Goal: Find specific page/section: Find specific page/section

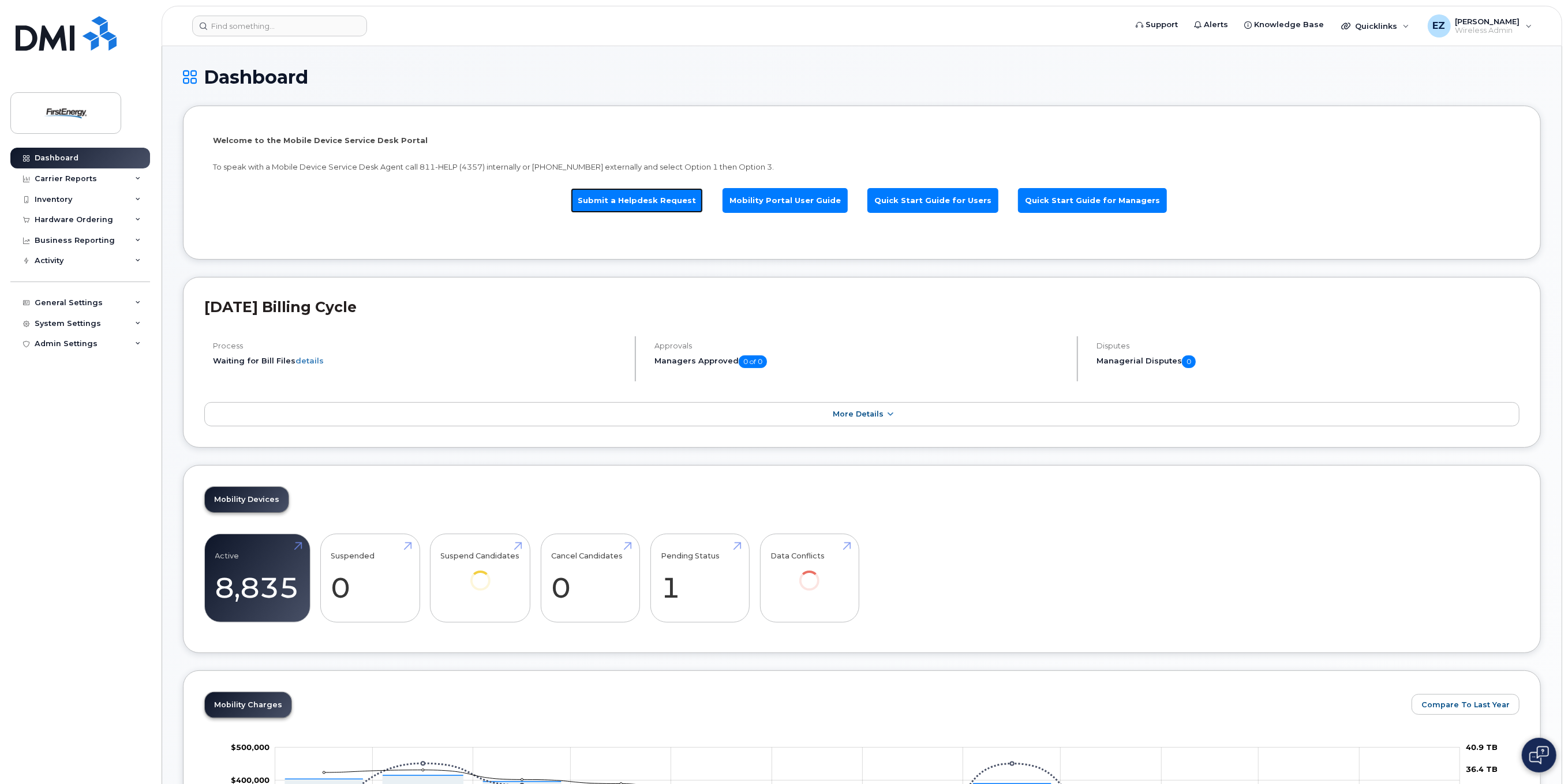
click at [639, 203] on link "Submit a Helpdesk Request" at bounding box center [637, 200] width 132 height 25
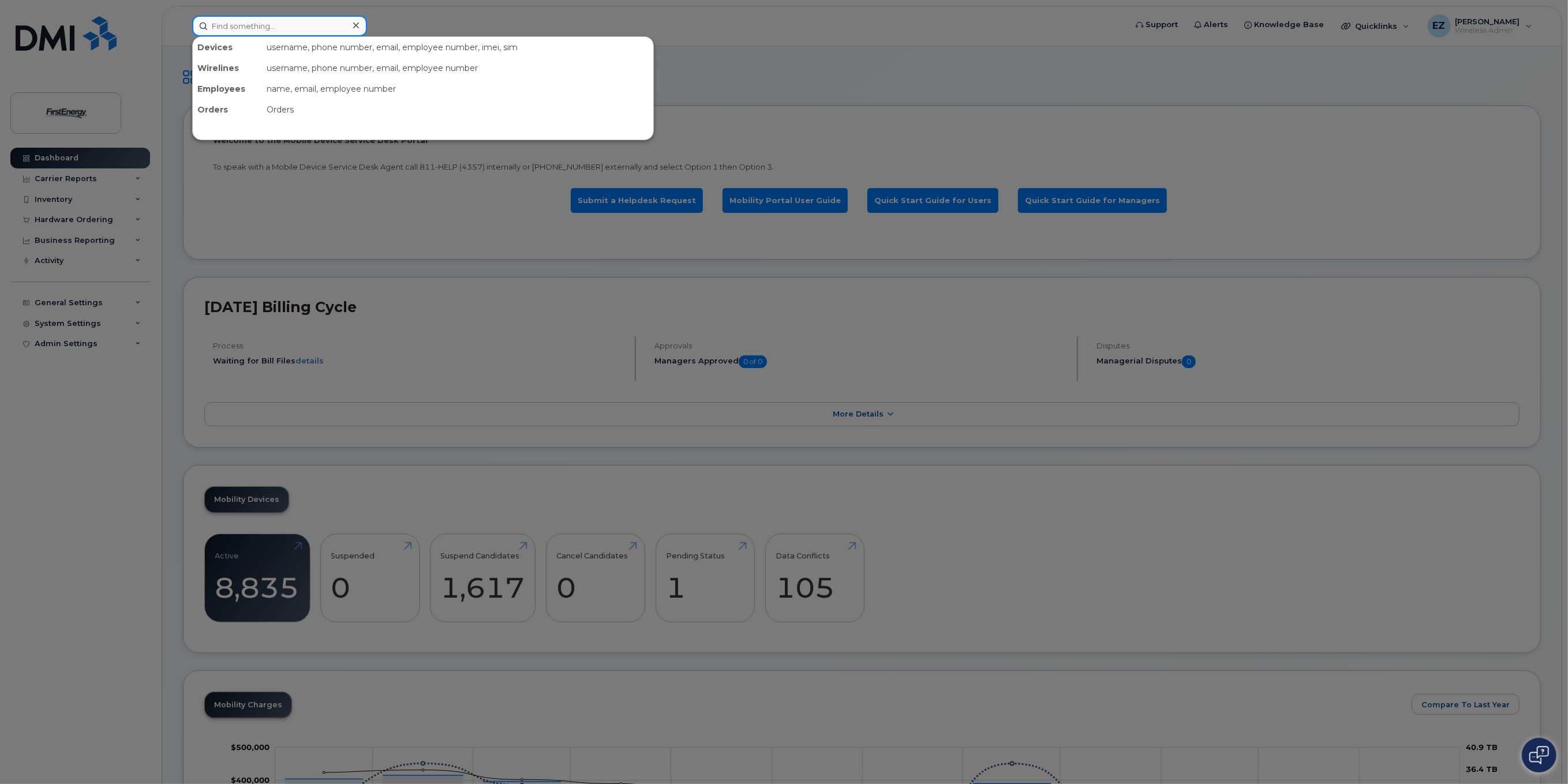
click at [273, 24] on input at bounding box center [279, 26] width 175 height 21
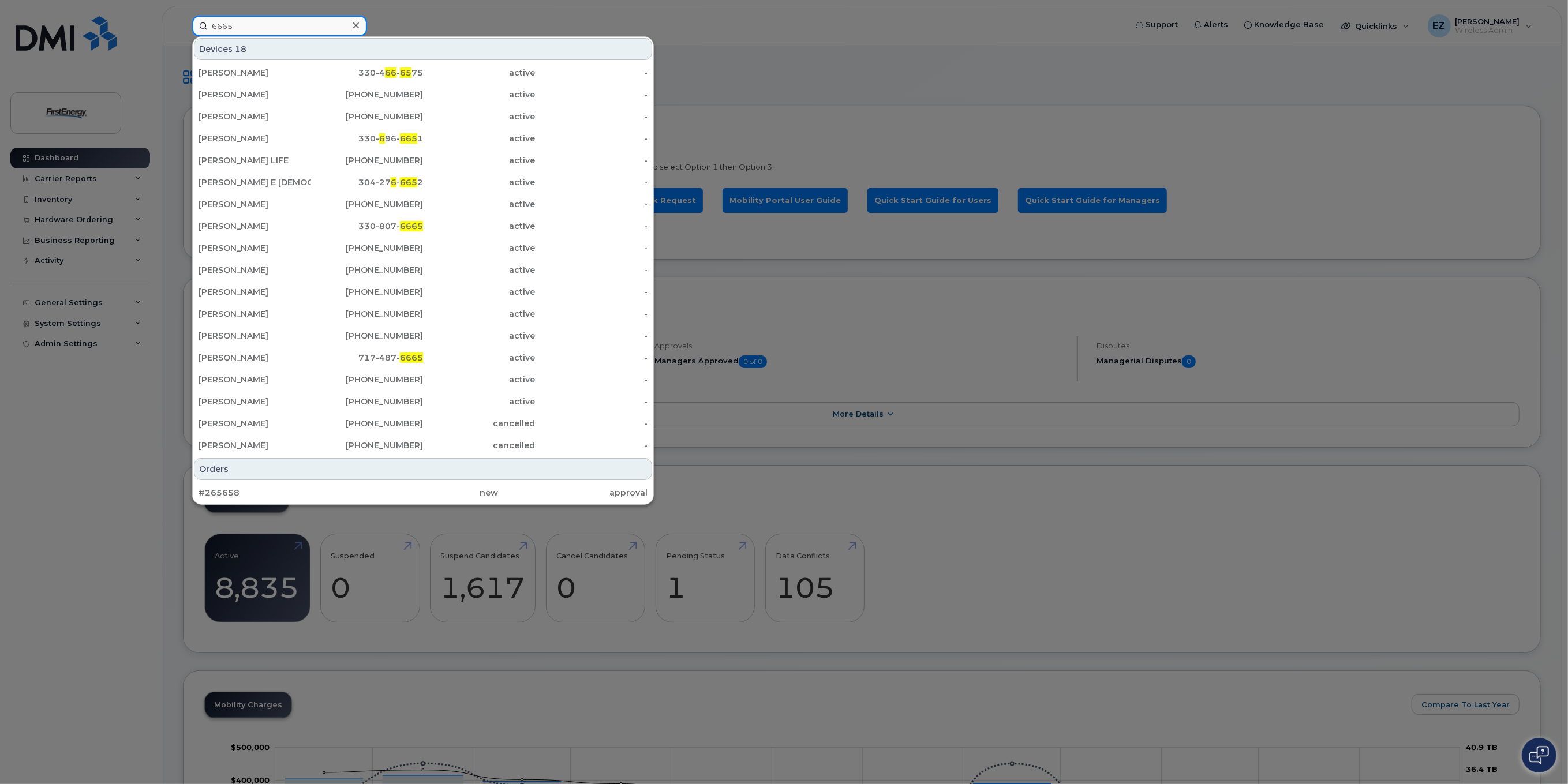
type input "6665"
click at [360, 25] on div at bounding box center [355, 25] width 16 height 16
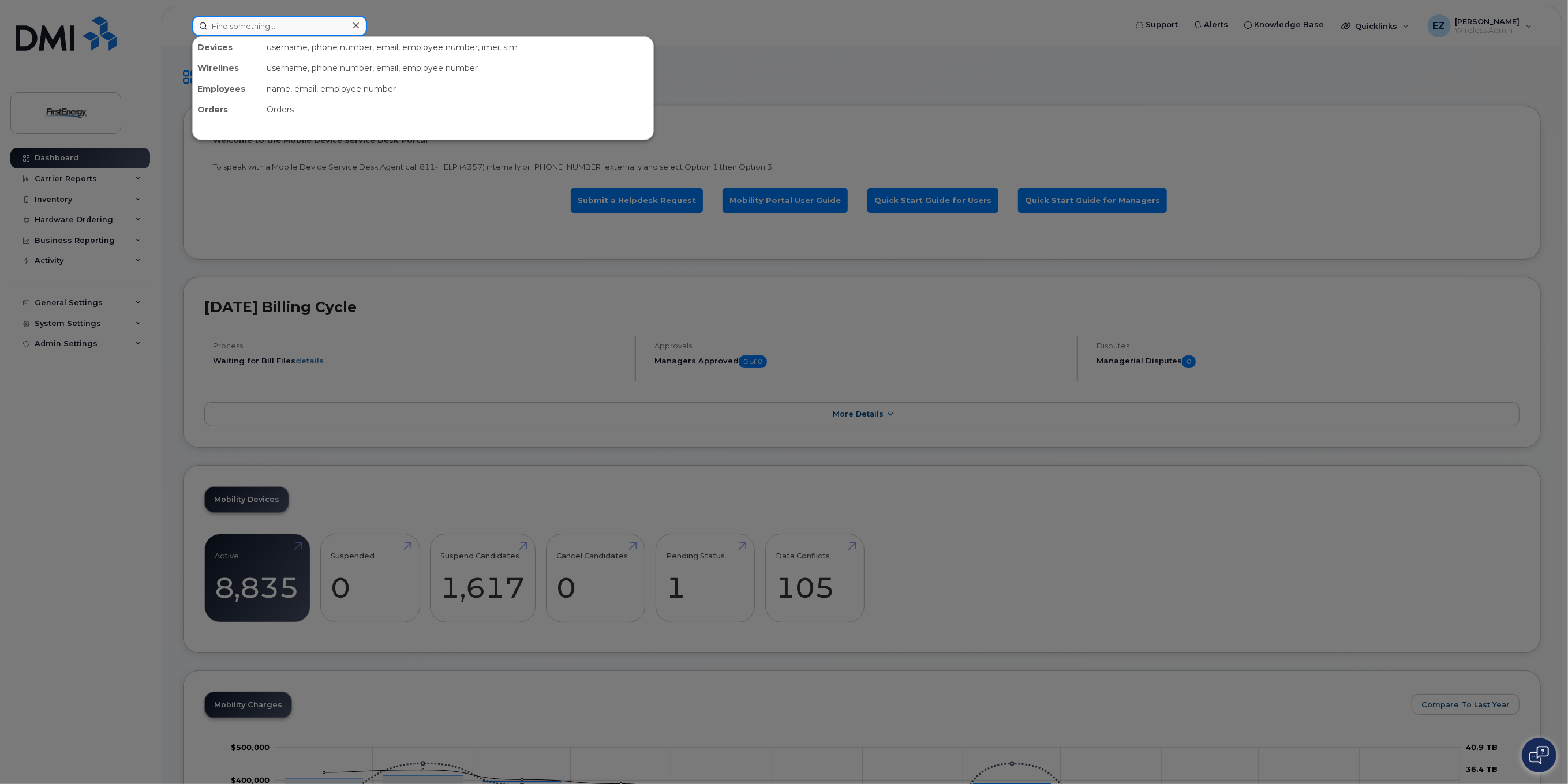
click at [320, 29] on input at bounding box center [279, 26] width 175 height 21
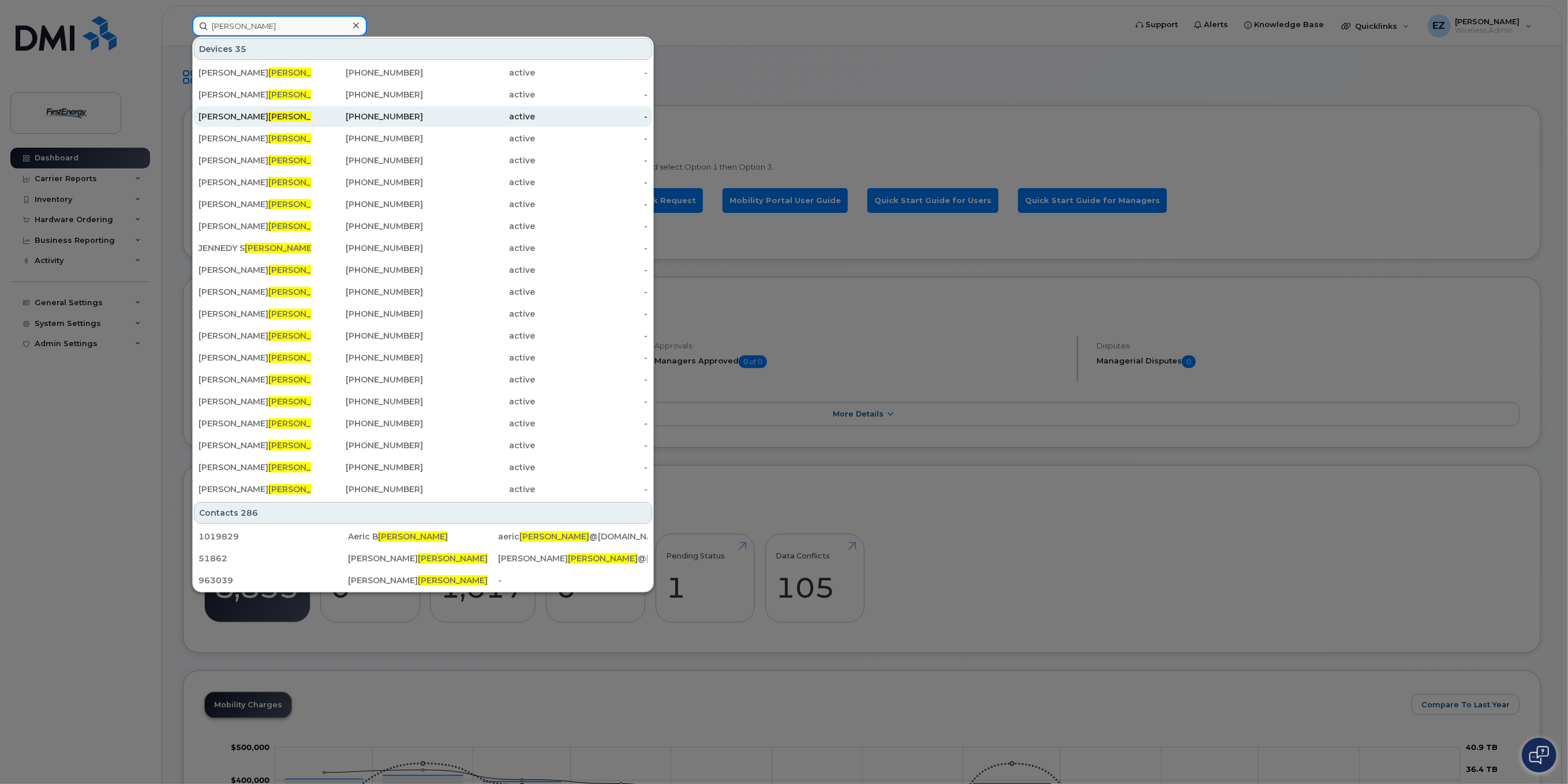
type input "Johnson"
click at [268, 115] on span "JOHNSON" at bounding box center [303, 116] width 70 height 10
